Goal: Task Accomplishment & Management: Use online tool/utility

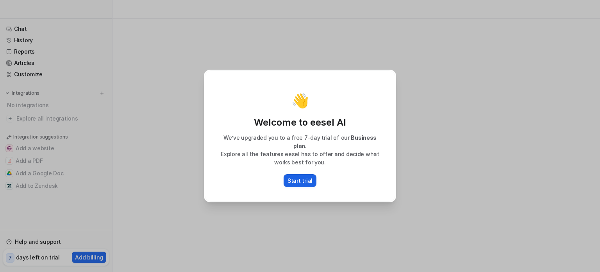
click at [301, 177] on p "Start trial" at bounding box center [300, 180] width 25 height 8
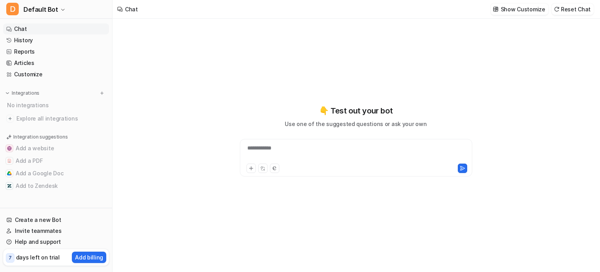
type textarea "**********"
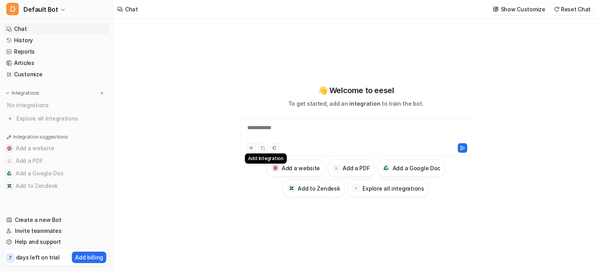
click at [251, 147] on icon at bounding box center [251, 148] width 4 height 4
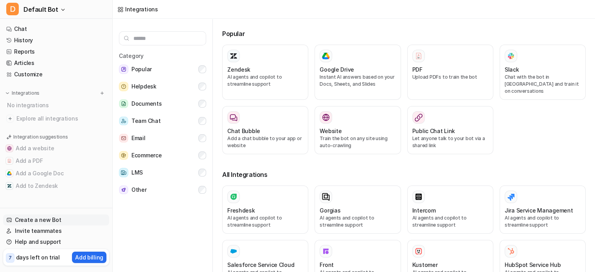
click at [58, 219] on link "Create a new Bot" at bounding box center [56, 219] width 106 height 11
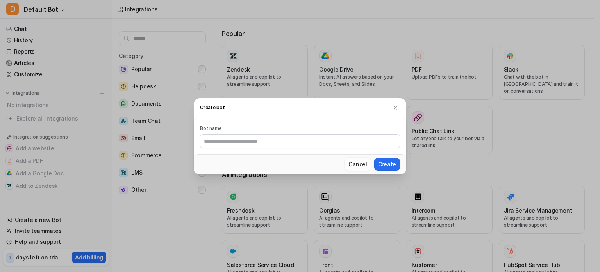
click at [361, 165] on button "Cancel" at bounding box center [358, 164] width 26 height 13
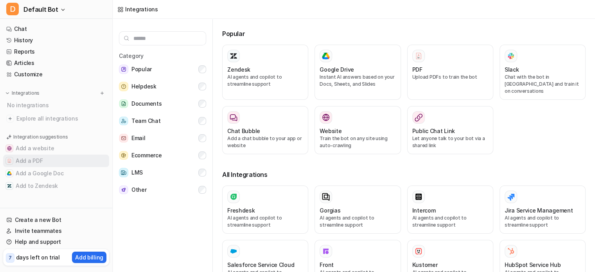
click at [27, 163] on button "Add a PDF" at bounding box center [56, 160] width 106 height 13
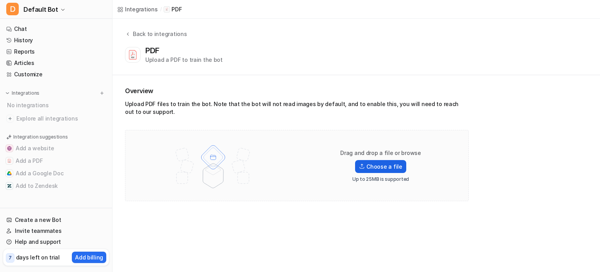
click at [382, 167] on label "Choose a file" at bounding box center [380, 166] width 51 height 13
click at [0, 0] on input "Choose a file" at bounding box center [0, 0] width 0 height 0
click at [380, 163] on label "Choose a file" at bounding box center [380, 166] width 51 height 13
click at [0, 0] on input "Choose a file" at bounding box center [0, 0] width 0 height 0
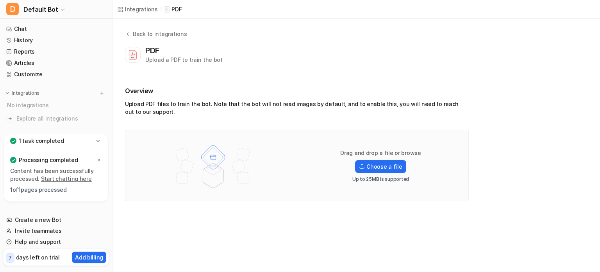
click at [54, 192] on p "1 of 1 pages processed" at bounding box center [56, 190] width 92 height 8
click at [58, 158] on p "Processing completed" at bounding box center [48, 160] width 59 height 8
click at [95, 140] on icon at bounding box center [98, 141] width 8 height 8
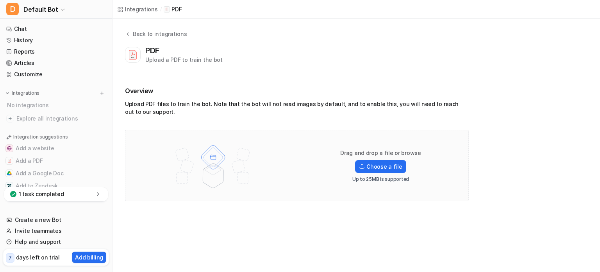
click at [233, 217] on div "Integrations / PDF Back to integrations PDF Upload a PDF to train the bot Overv…" at bounding box center [300, 136] width 600 height 272
click at [53, 30] on link "Chat" at bounding box center [56, 28] width 106 height 11
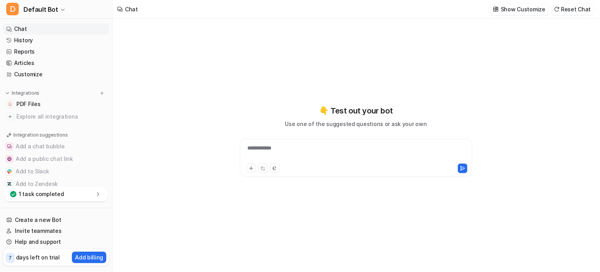
click at [93, 197] on div "1 task completed" at bounding box center [56, 194] width 104 height 14
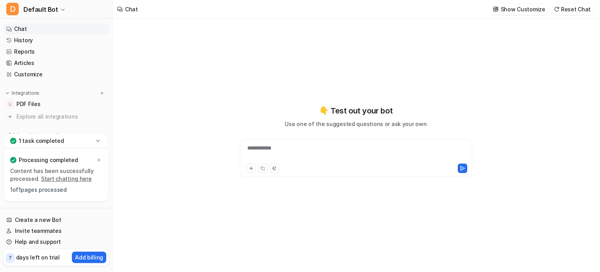
click at [78, 178] on link "Start chatting here" at bounding box center [66, 178] width 51 height 7
click at [351, 147] on div "**********" at bounding box center [356, 153] width 229 height 18
click at [251, 168] on icon at bounding box center [251, 169] width 4 height 4
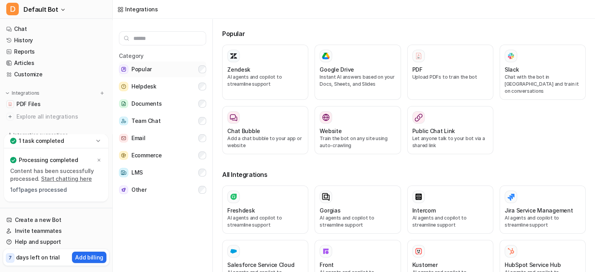
click at [168, 64] on button "Popular" at bounding box center [162, 69] width 87 height 16
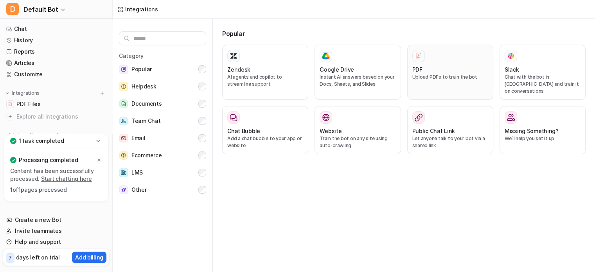
click at [412, 49] on button "PDF Upload PDFs to train the bot" at bounding box center [450, 72] width 86 height 55
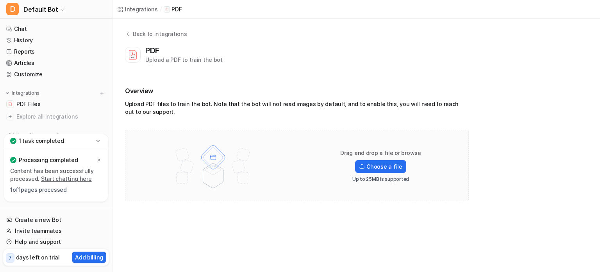
click at [67, 188] on p "1 of 1 pages processed" at bounding box center [56, 190] width 92 height 8
click at [98, 140] on icon at bounding box center [98, 141] width 8 height 8
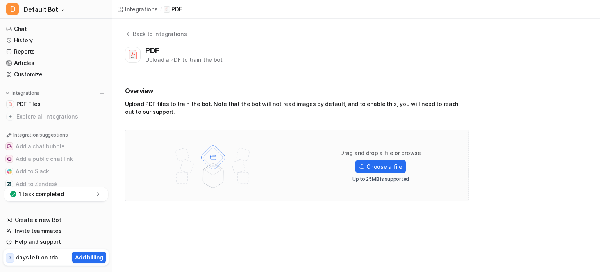
click at [98, 190] on div "1 task completed" at bounding box center [56, 194] width 104 height 14
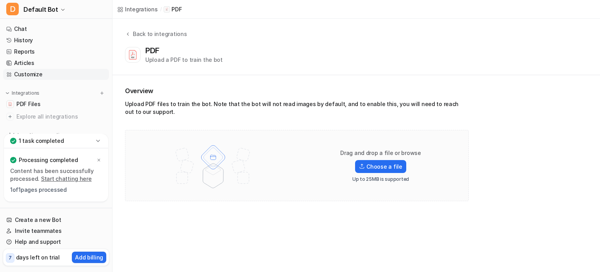
click at [50, 73] on link "Customize" at bounding box center [56, 74] width 106 height 11
click at [60, 104] on link "PDF Files" at bounding box center [56, 103] width 106 height 11
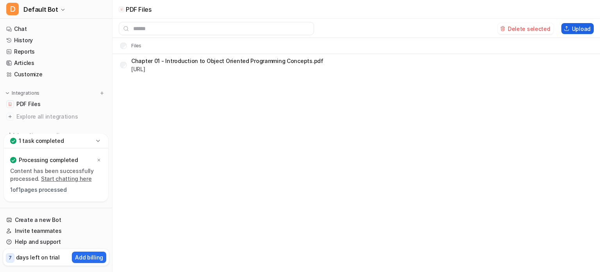
click at [583, 27] on button "Upload" at bounding box center [578, 28] width 32 height 11
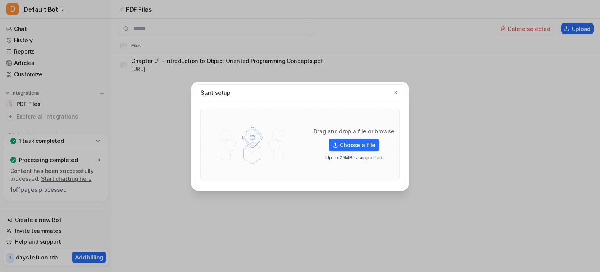
click at [400, 92] on div "Start setup" at bounding box center [300, 92] width 212 height 16
click at [398, 101] on div "Drag and drop a file or browse Choose a file Up to 25MB is supported" at bounding box center [300, 144] width 212 height 87
click at [398, 90] on icon "button" at bounding box center [395, 92] width 5 height 5
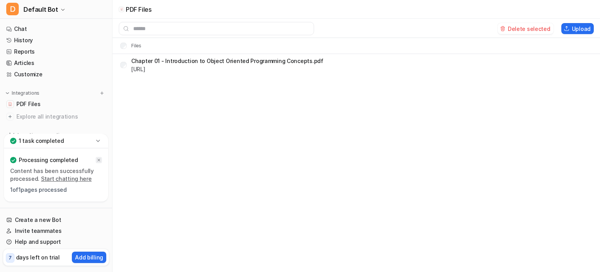
click at [98, 161] on icon at bounding box center [99, 160] width 5 height 5
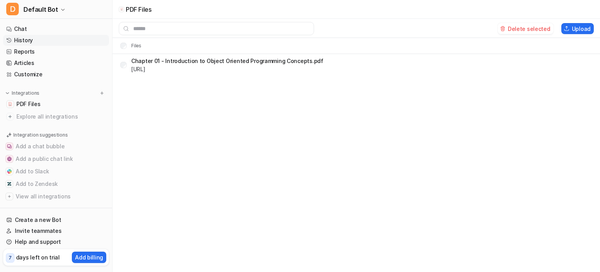
click at [37, 38] on link "History" at bounding box center [56, 40] width 106 height 11
click at [39, 51] on link "Reports" at bounding box center [56, 51] width 106 height 11
click at [46, 63] on link "Articles" at bounding box center [56, 62] width 106 height 11
click at [30, 26] on link "Chat" at bounding box center [56, 28] width 106 height 11
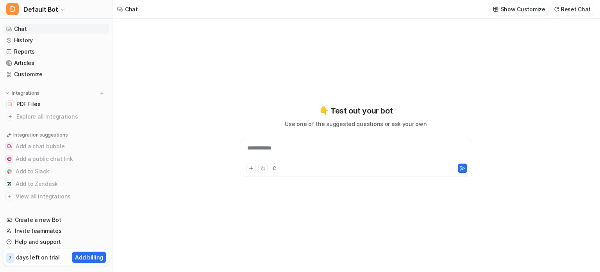
click at [295, 146] on div "**********" at bounding box center [356, 153] width 229 height 18
